Goal: Transaction & Acquisition: Subscribe to service/newsletter

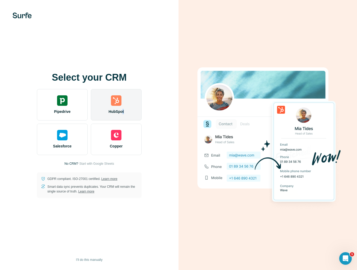
click at [124, 107] on div "HubSpot" at bounding box center [116, 104] width 51 height 31
